Goal: Information Seeking & Learning: Learn about a topic

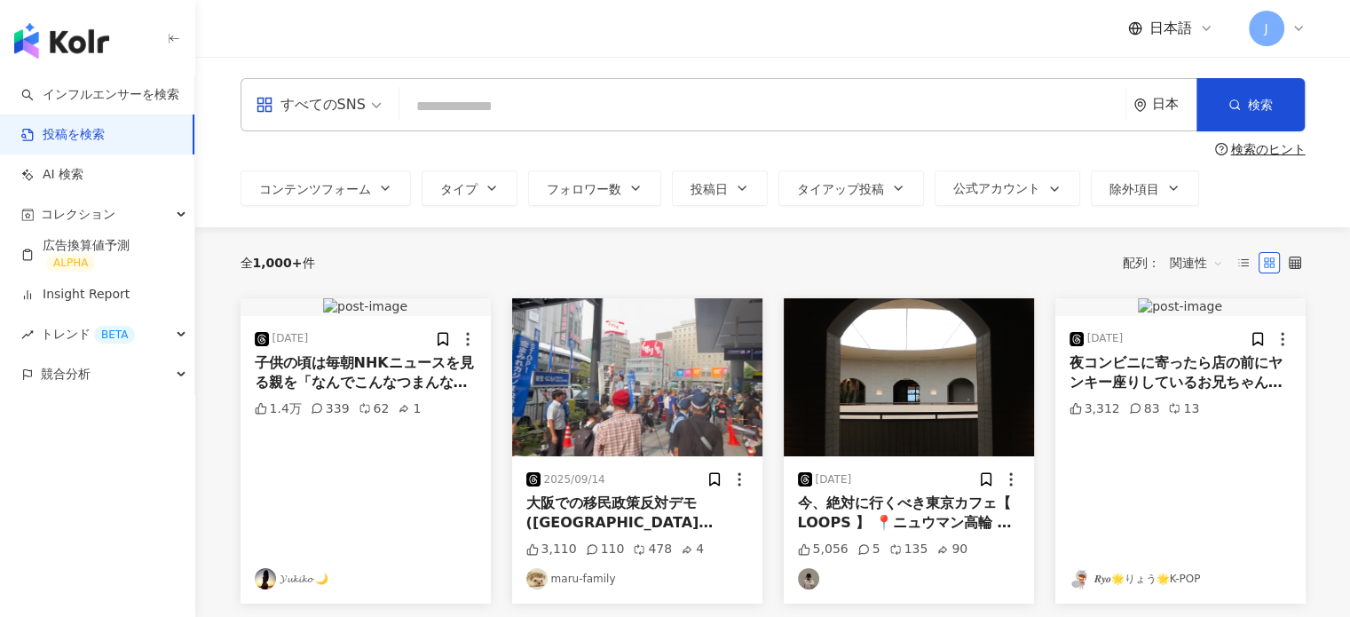
click at [1178, 24] on span "日本語" at bounding box center [1171, 29] width 43 height 20
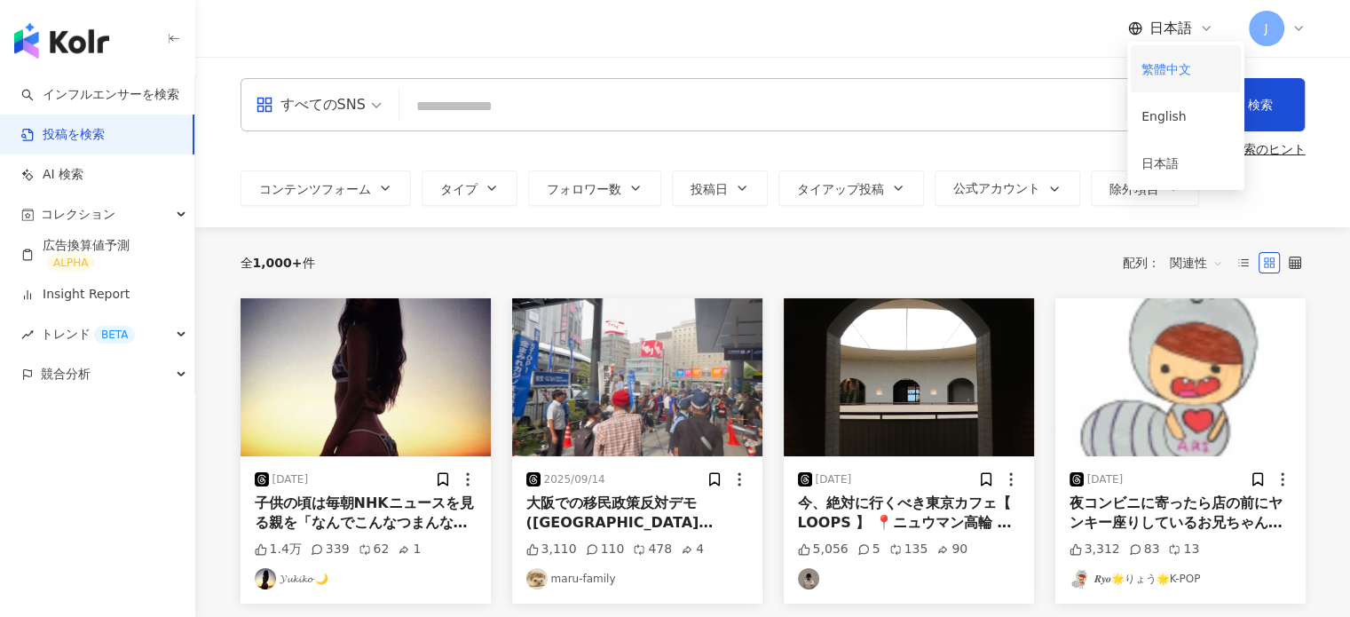
click at [1160, 67] on div "繁體中文" at bounding box center [1186, 68] width 89 height 31
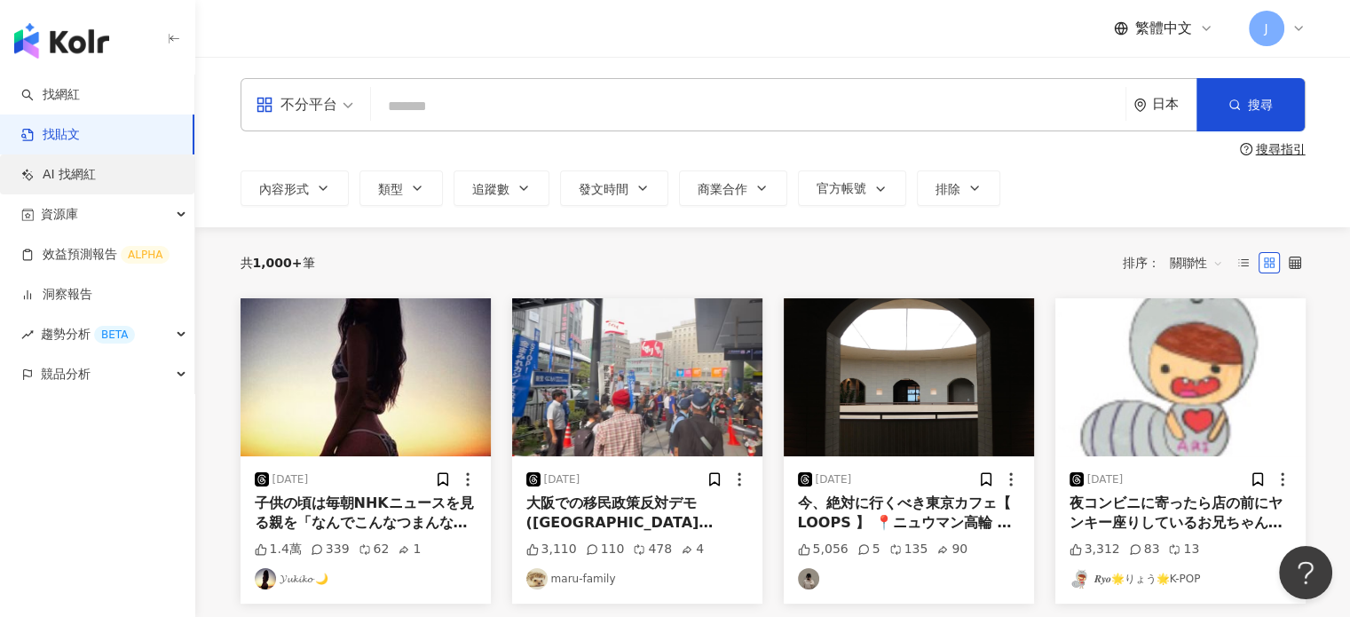
click at [96, 180] on link "AI 找網紅" at bounding box center [58, 175] width 75 height 18
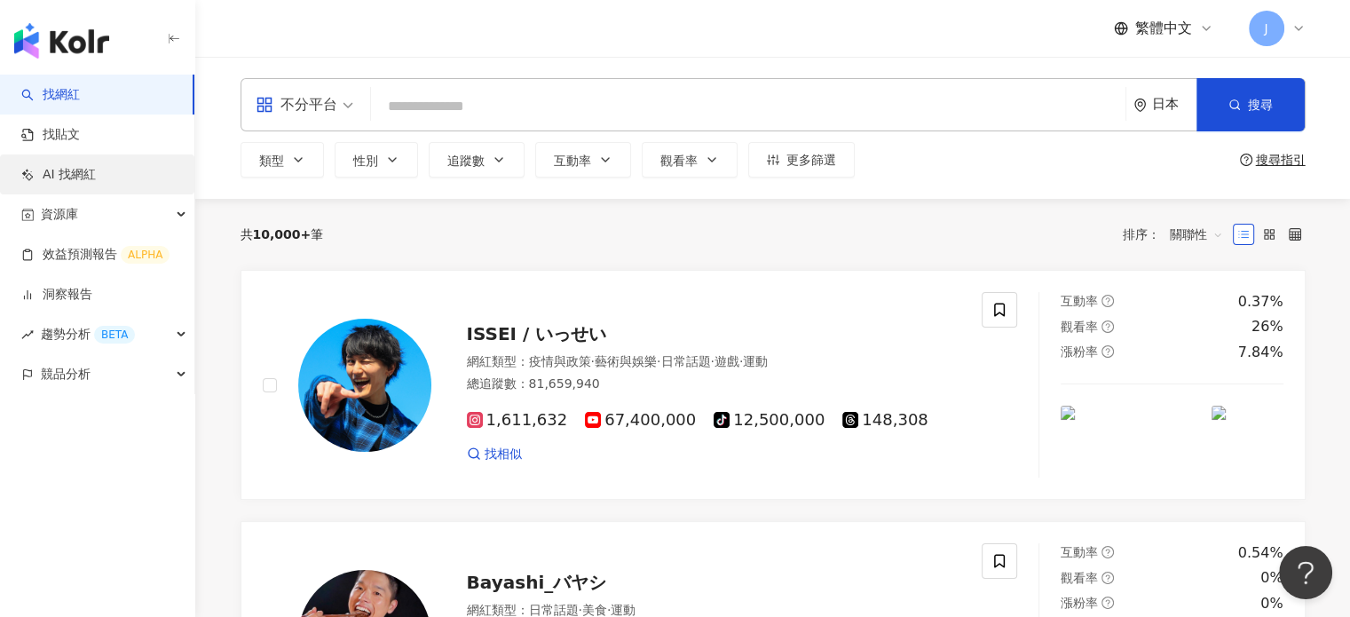
click at [96, 167] on link "AI 找網紅" at bounding box center [58, 175] width 75 height 18
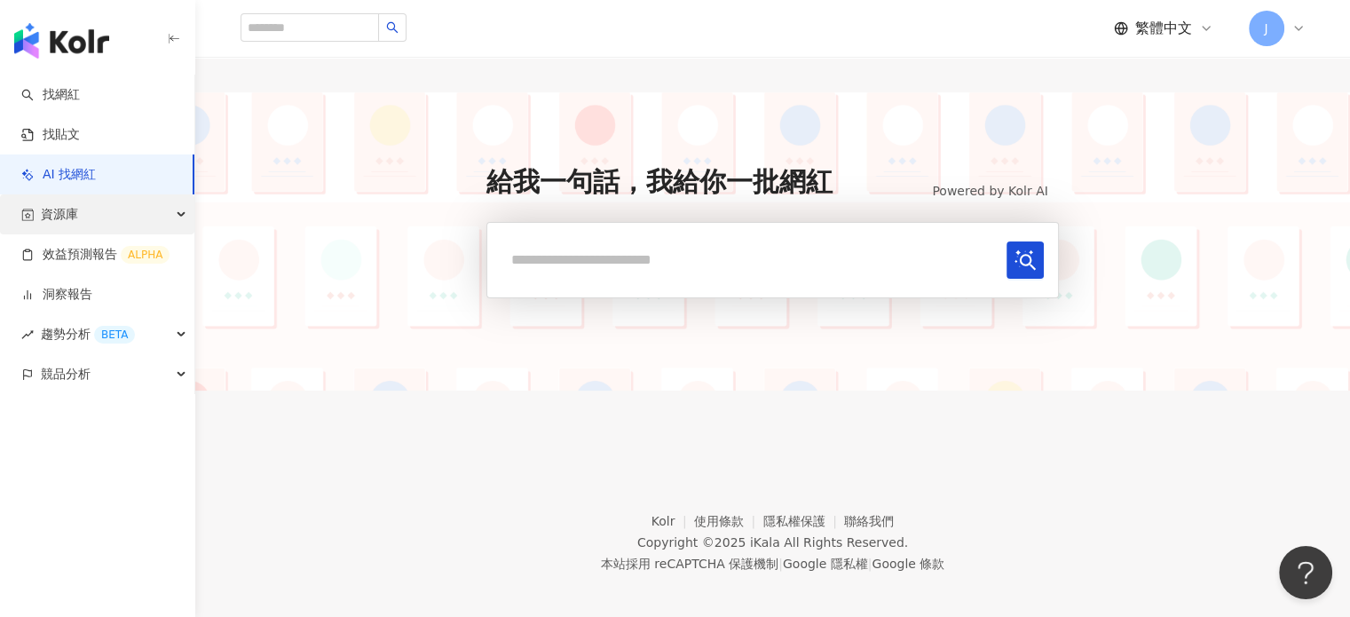
click at [119, 212] on div "資源庫" at bounding box center [97, 214] width 194 height 40
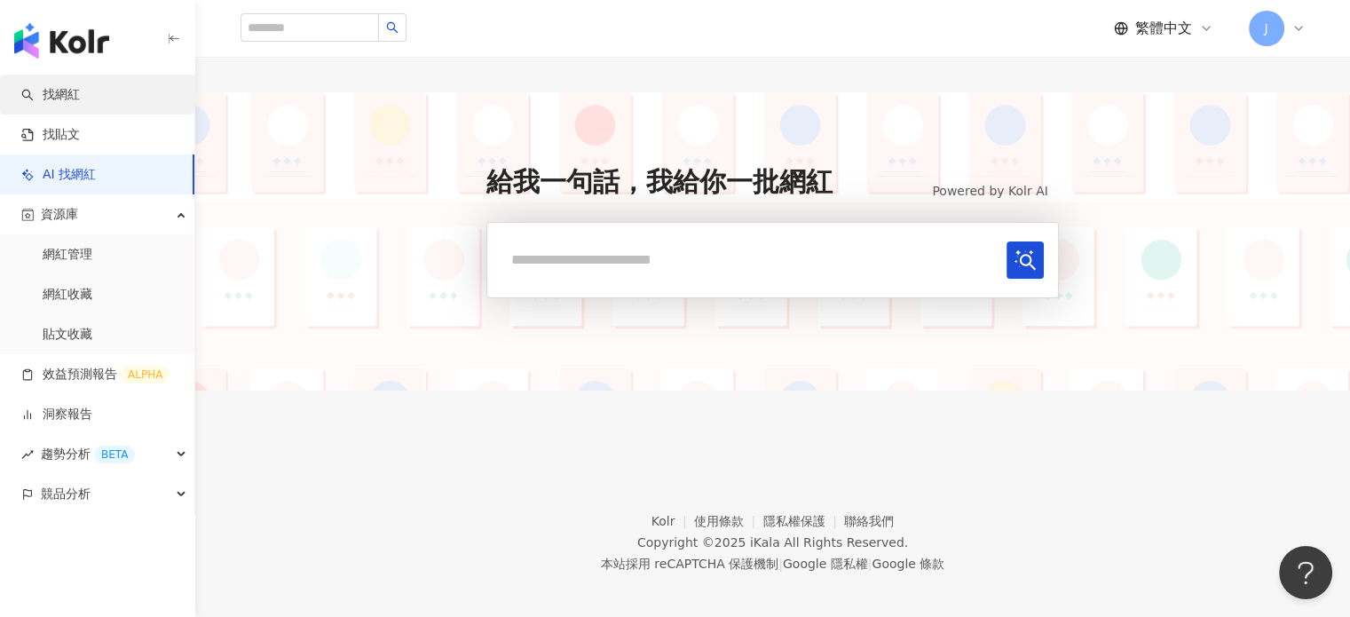
click at [71, 100] on link "找網紅" at bounding box center [50, 95] width 59 height 18
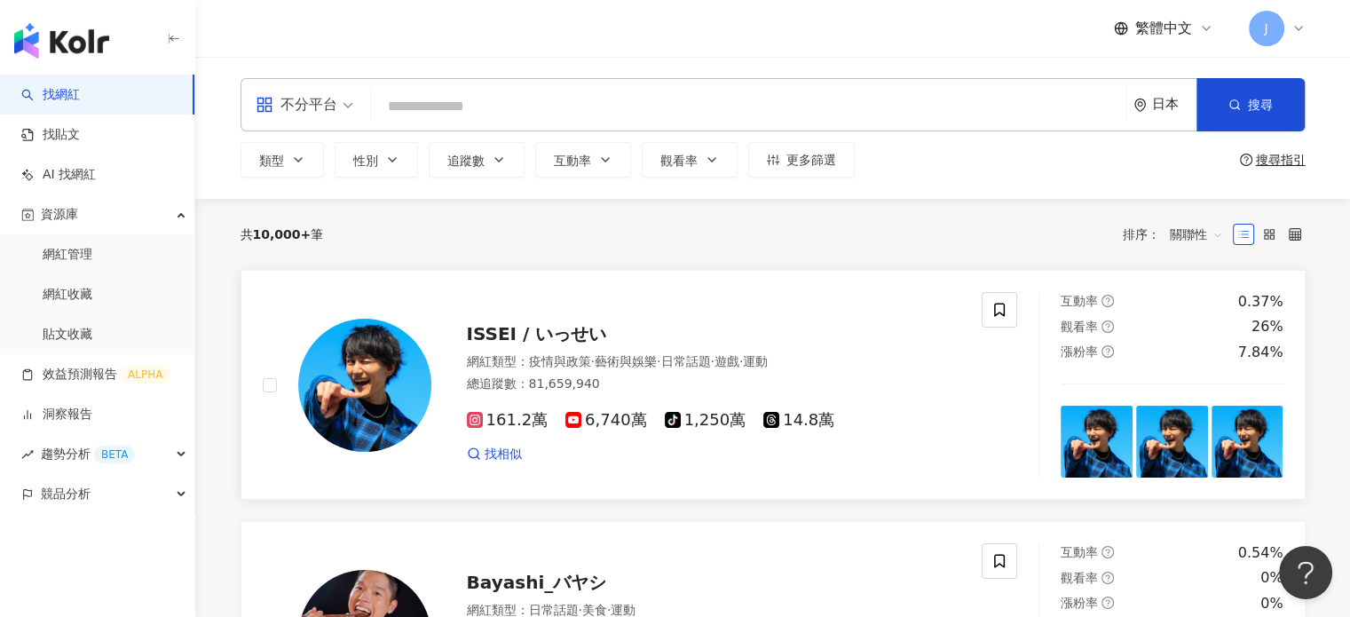
click at [527, 331] on span "ISSEI / いっせい" at bounding box center [537, 333] width 140 height 21
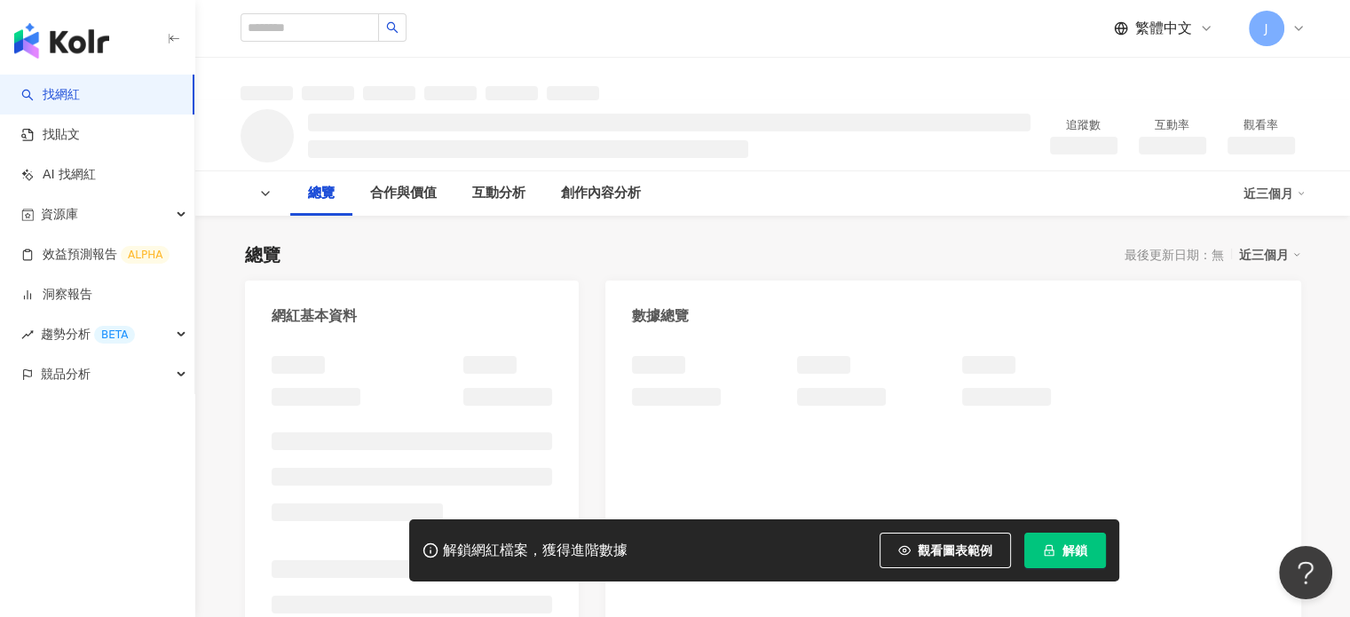
scroll to position [229, 0]
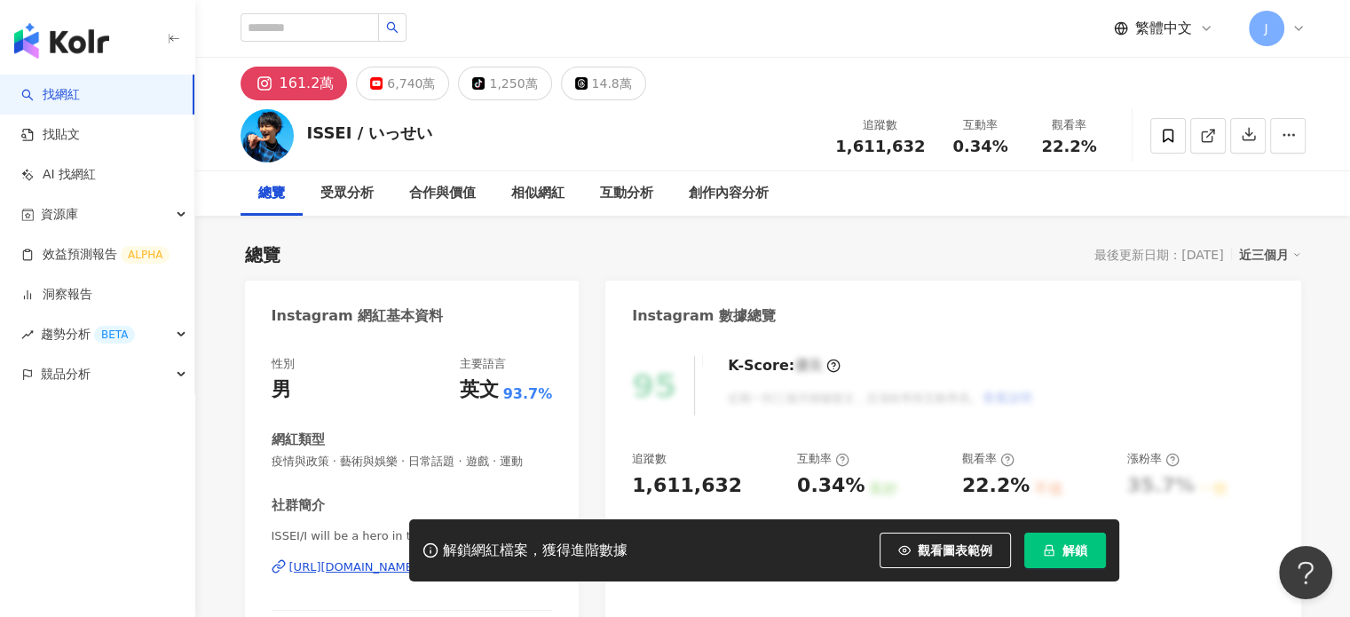
click at [1289, 27] on div "J" at bounding box center [1277, 29] width 57 height 36
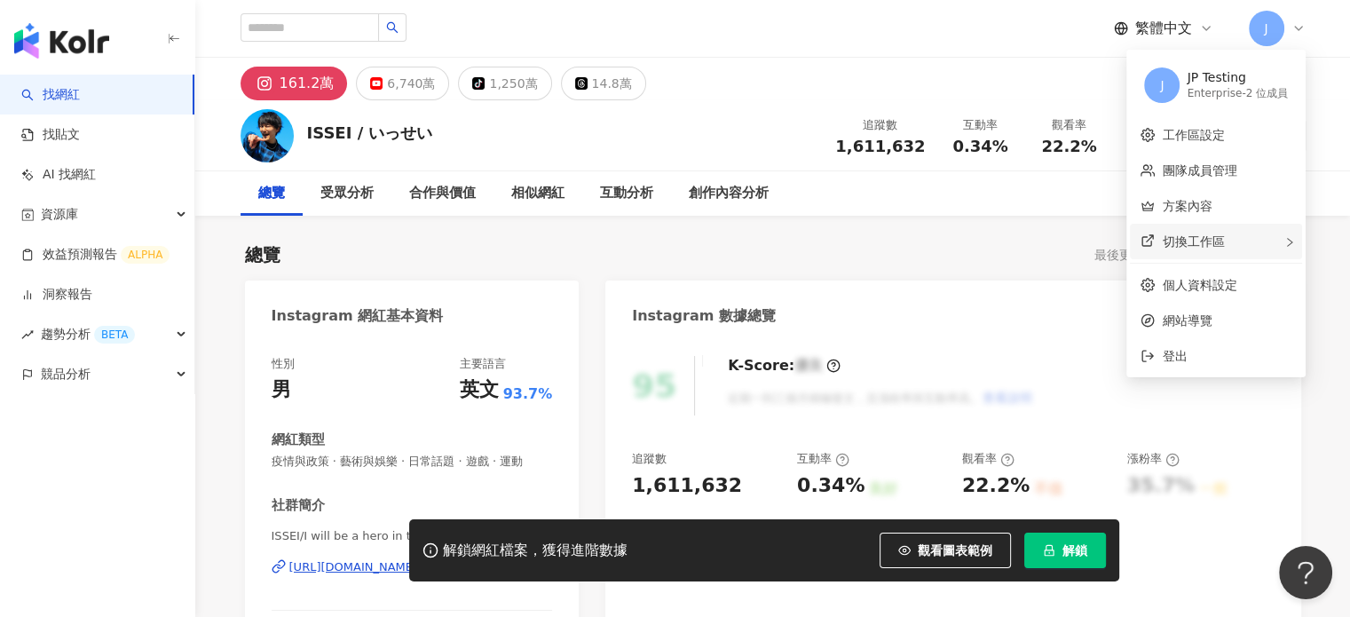
click at [1194, 255] on div "切換工作區" at bounding box center [1216, 242] width 172 height 36
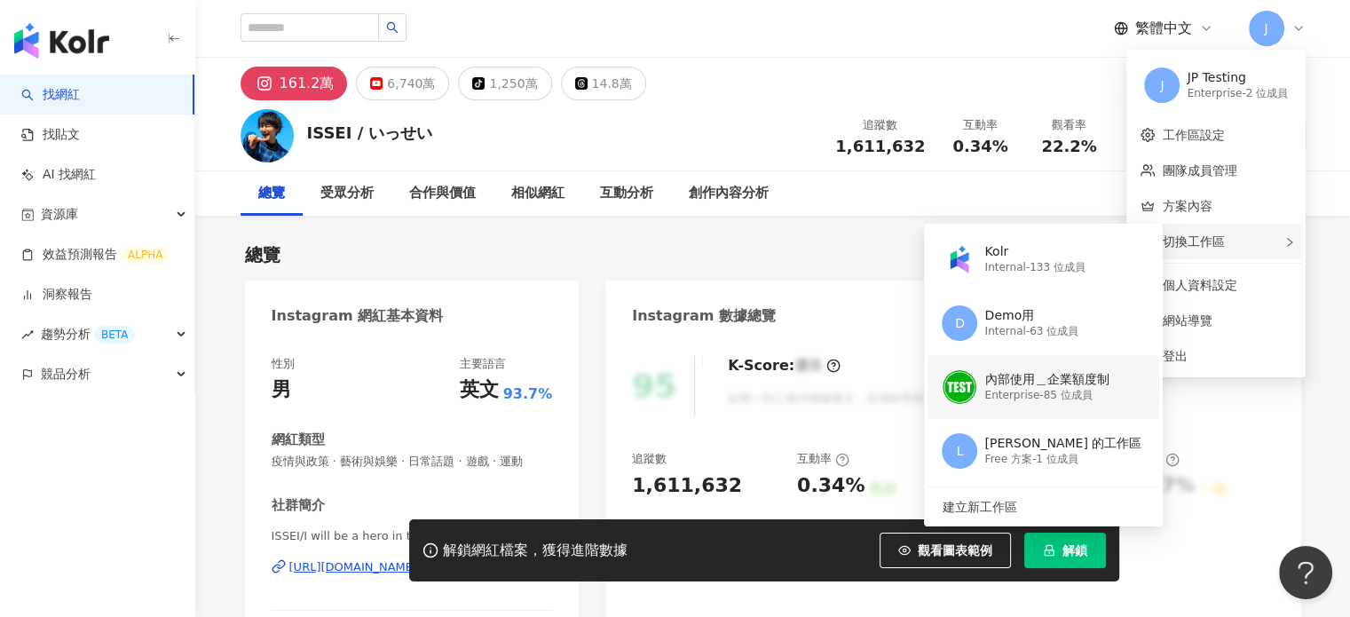
click at [1036, 385] on div "內部使用＿企業額度制" at bounding box center [1047, 380] width 124 height 18
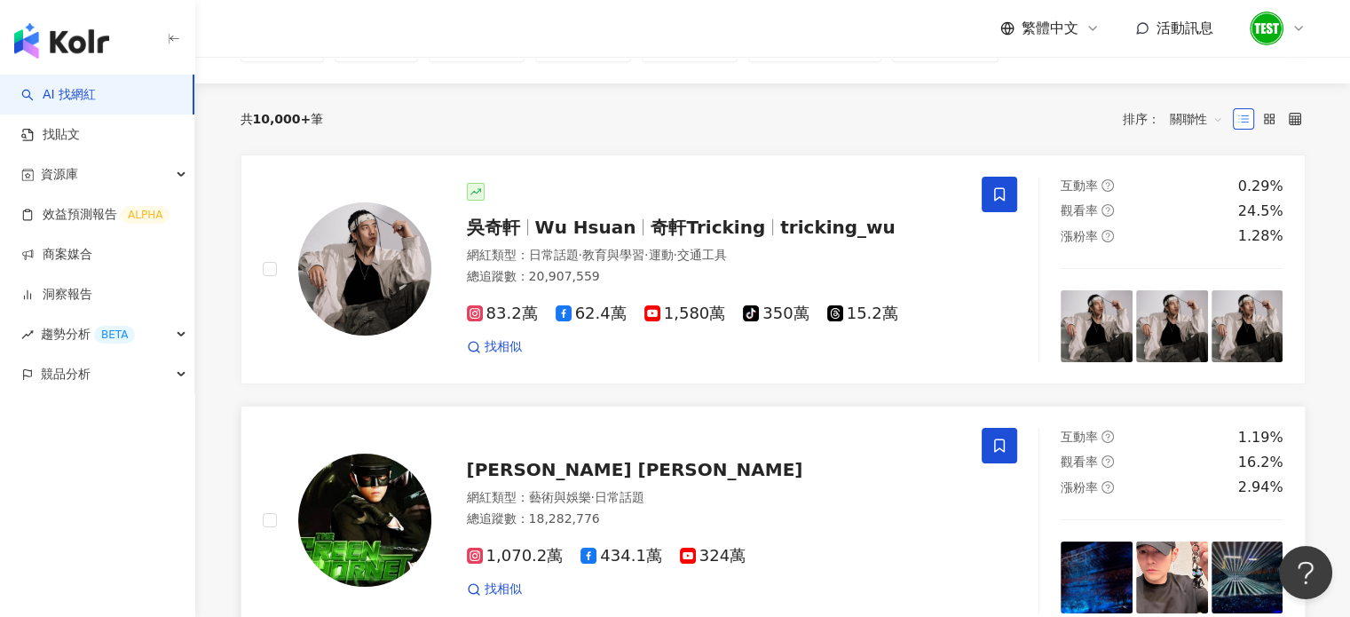
scroll to position [151, 0]
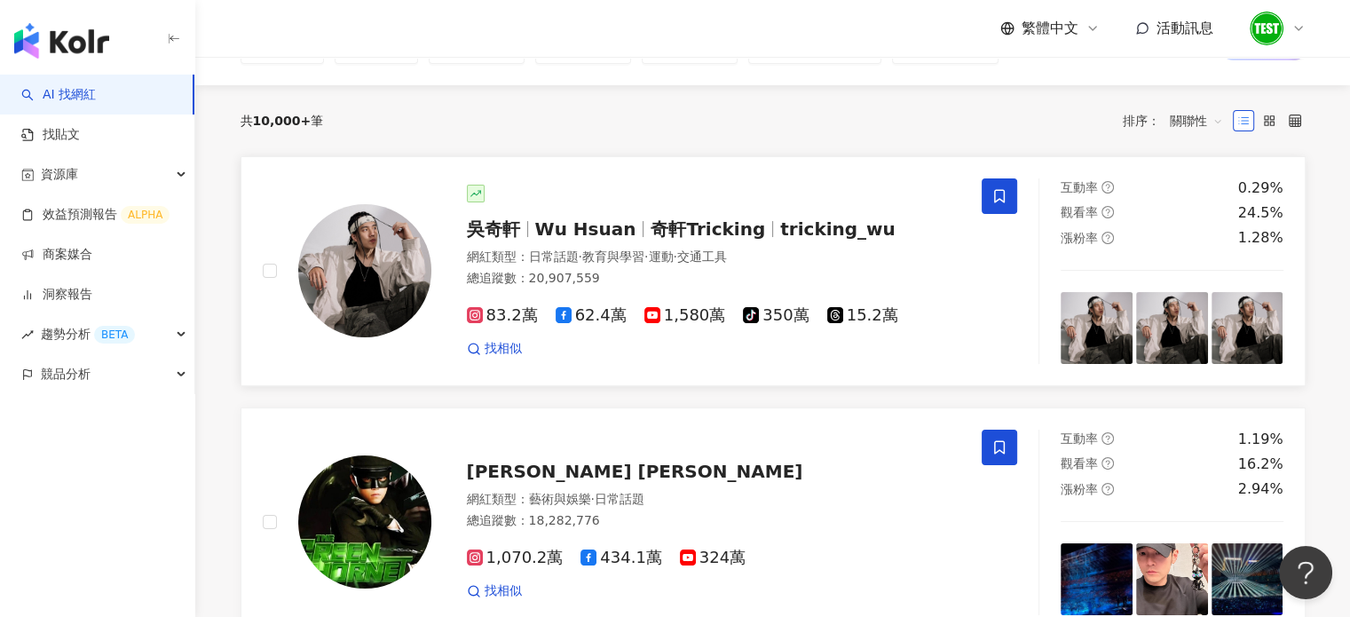
click at [651, 235] on span "奇軒Tricking" at bounding box center [708, 228] width 115 height 21
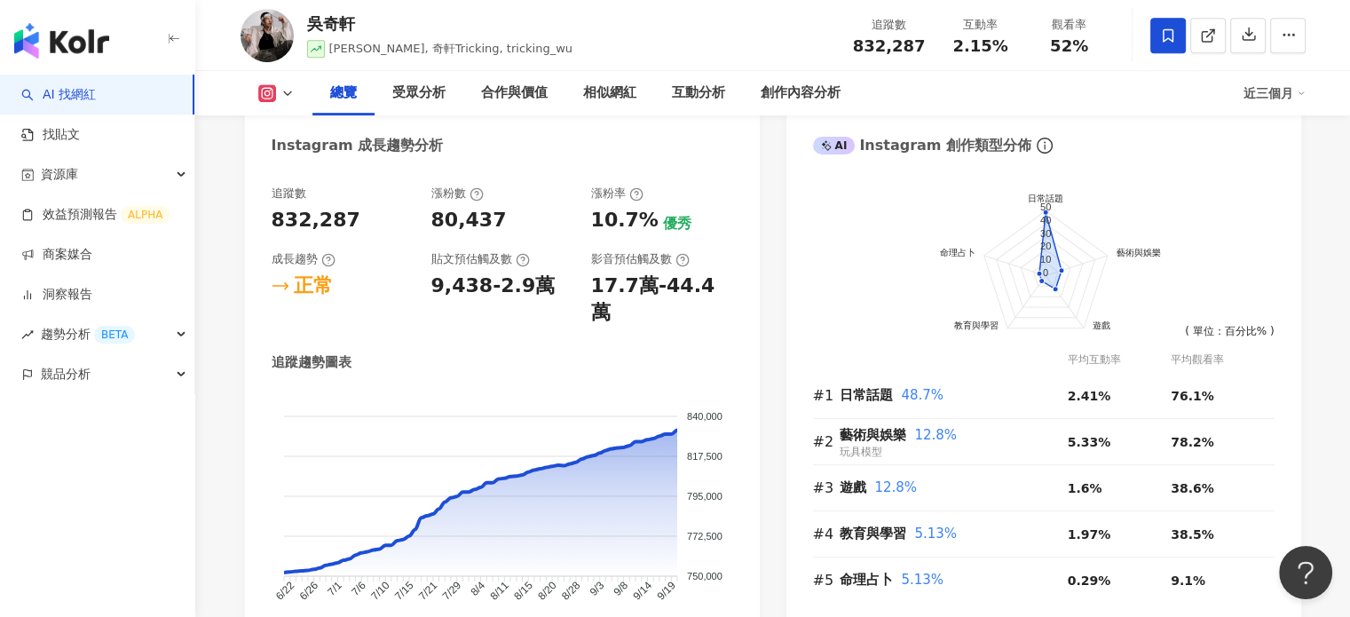
scroll to position [972, 0]
